Goal: Find specific page/section: Find specific page/section

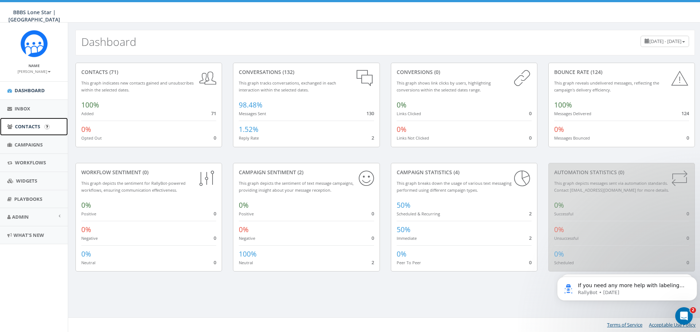
click at [23, 126] on span "Contacts" at bounding box center [27, 126] width 25 height 7
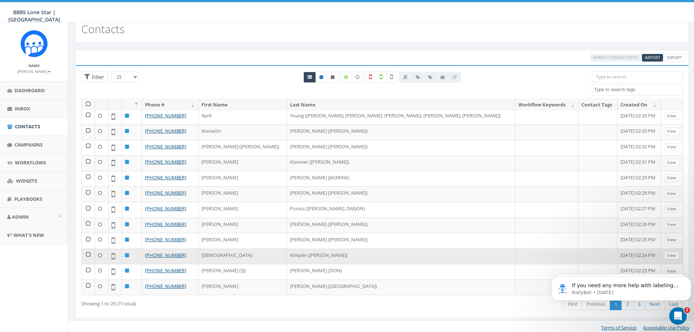
scroll to position [16, 0]
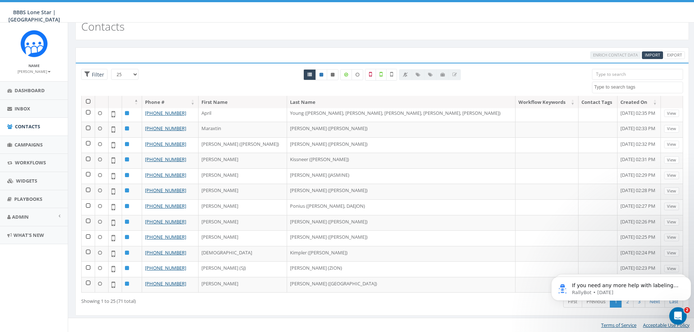
click at [623, 303] on body "If you need any more help with labeling contact tags or grouping individuals, I…" at bounding box center [621, 286] width 140 height 45
click at [623, 302] on body "If you need any more help with labeling contact tags or grouping individuals, I…" at bounding box center [621, 286] width 140 height 45
click at [624, 302] on body "If you need any more help with labeling contact tags or grouping individuals, I…" at bounding box center [621, 286] width 140 height 45
click at [655, 303] on body "If you need any more help with labeling contact tags or grouping individuals, I…" at bounding box center [621, 286] width 140 height 45
click at [689, 278] on icon "Dismiss notification" at bounding box center [689, 279] width 4 height 4
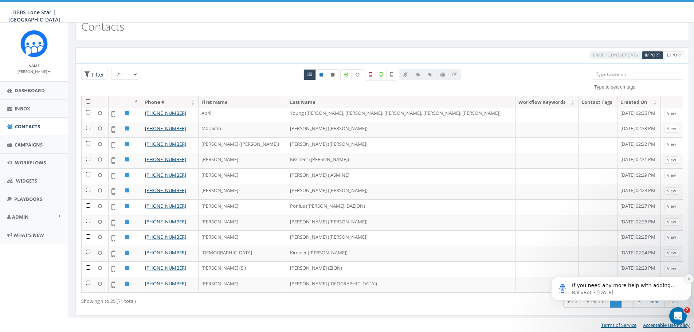
click at [689, 278] on icon "Dismiss notification" at bounding box center [689, 279] width 4 height 4
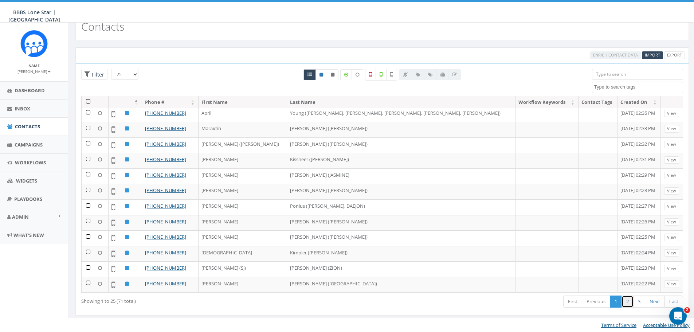
click at [625, 299] on link "2" at bounding box center [628, 302] width 12 height 12
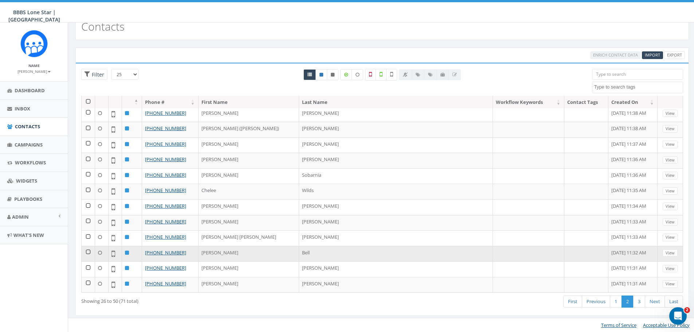
click at [89, 251] on td at bounding box center [88, 254] width 13 height 16
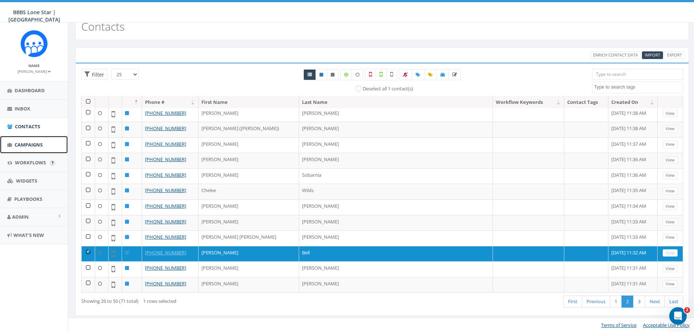
click at [24, 144] on span "Campaigns" at bounding box center [29, 144] width 28 height 7
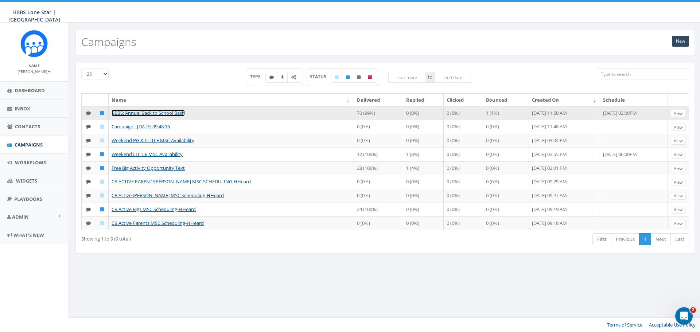
click at [173, 112] on link "BBBS; Annual Back to School Bash" at bounding box center [148, 113] width 73 height 7
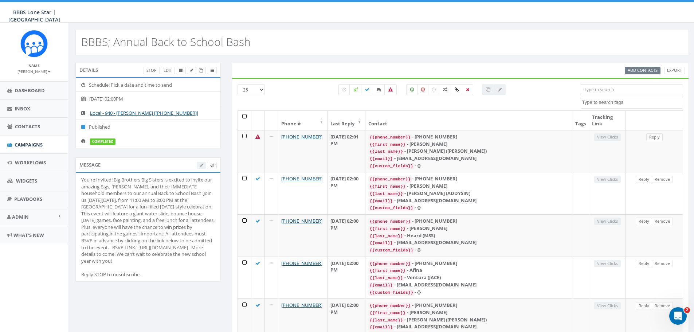
click at [617, 90] on input "search" at bounding box center [631, 89] width 103 height 11
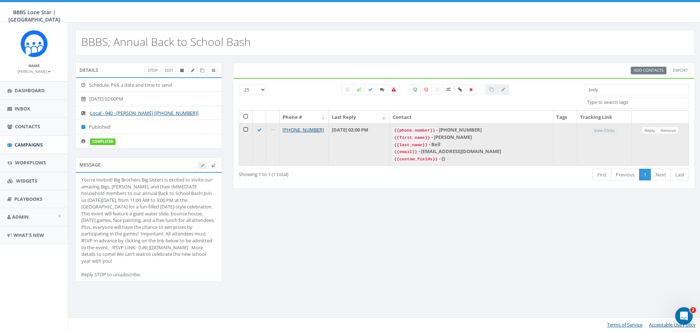
type input "Josly"
click at [244, 128] on td at bounding box center [245, 144] width 13 height 42
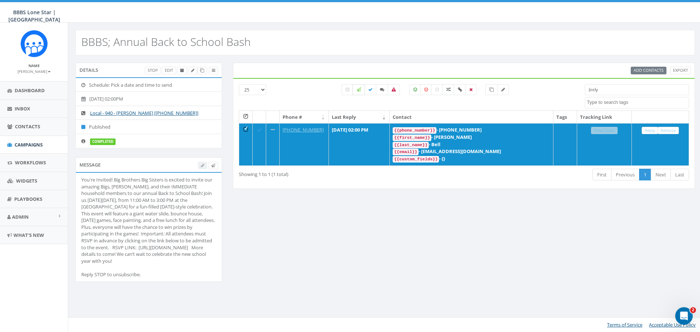
click at [358, 88] on icon at bounding box center [358, 89] width 4 height 4
checkbox input "true"
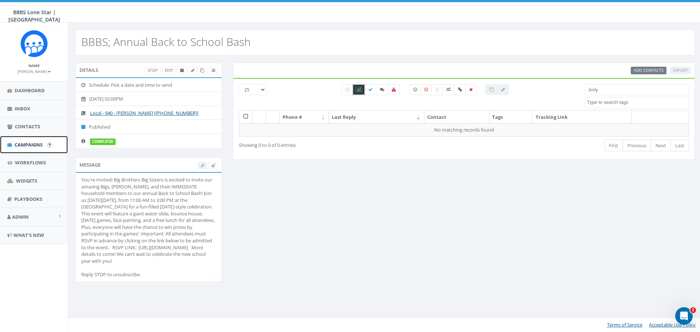
click at [17, 145] on span "Campaigns" at bounding box center [29, 144] width 28 height 7
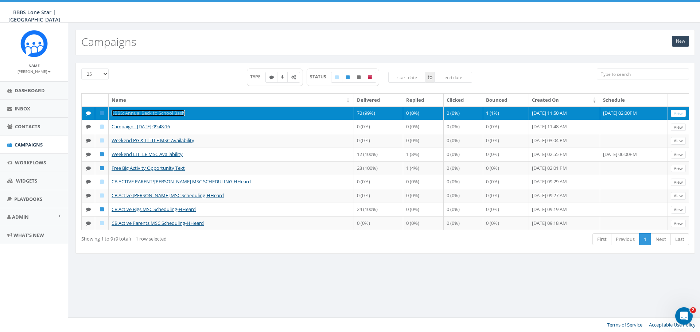
click at [161, 115] on link "BBBS; Annual Back to School Bash" at bounding box center [148, 113] width 73 height 7
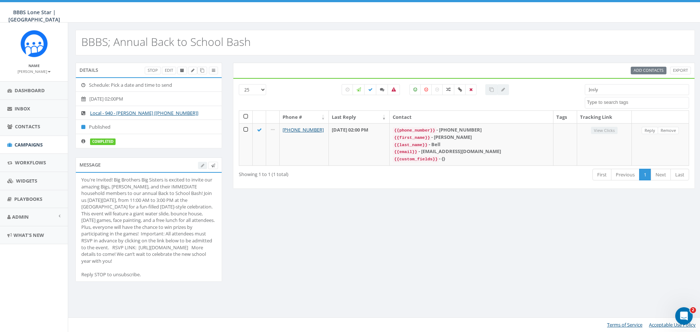
click at [634, 89] on input "Josly" at bounding box center [637, 89] width 104 height 11
type input "J"
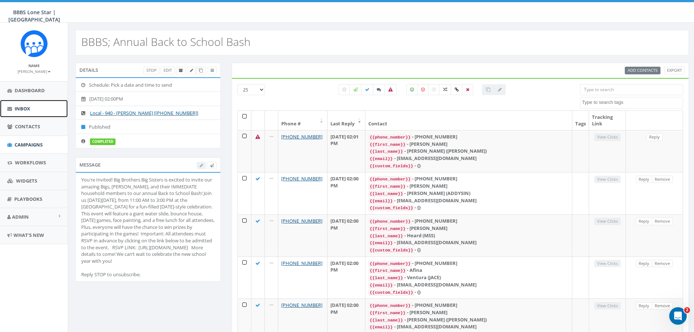
click at [40, 110] on link "Inbox" at bounding box center [34, 109] width 68 height 18
